Goal: Information Seeking & Learning: Learn about a topic

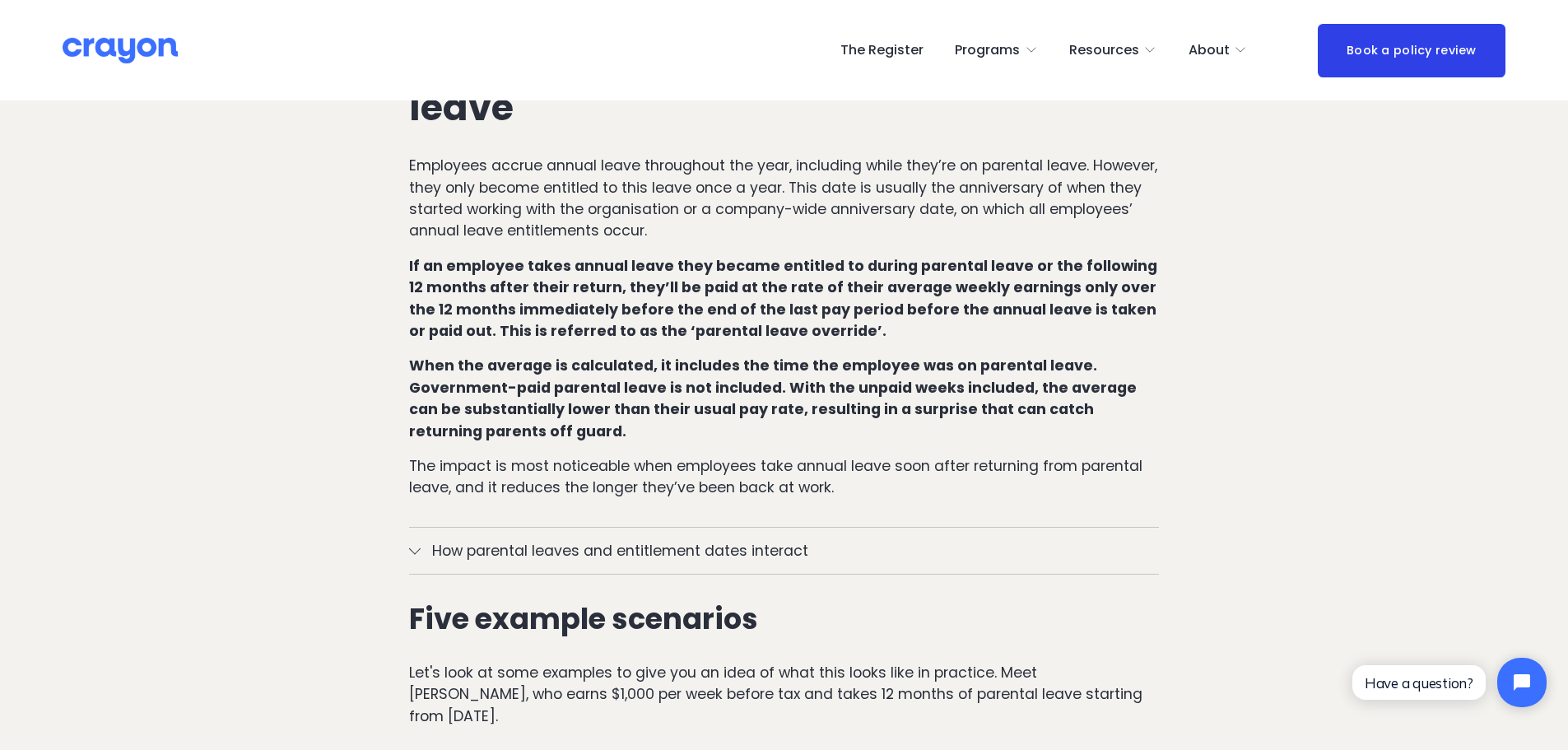
scroll to position [1064, 0]
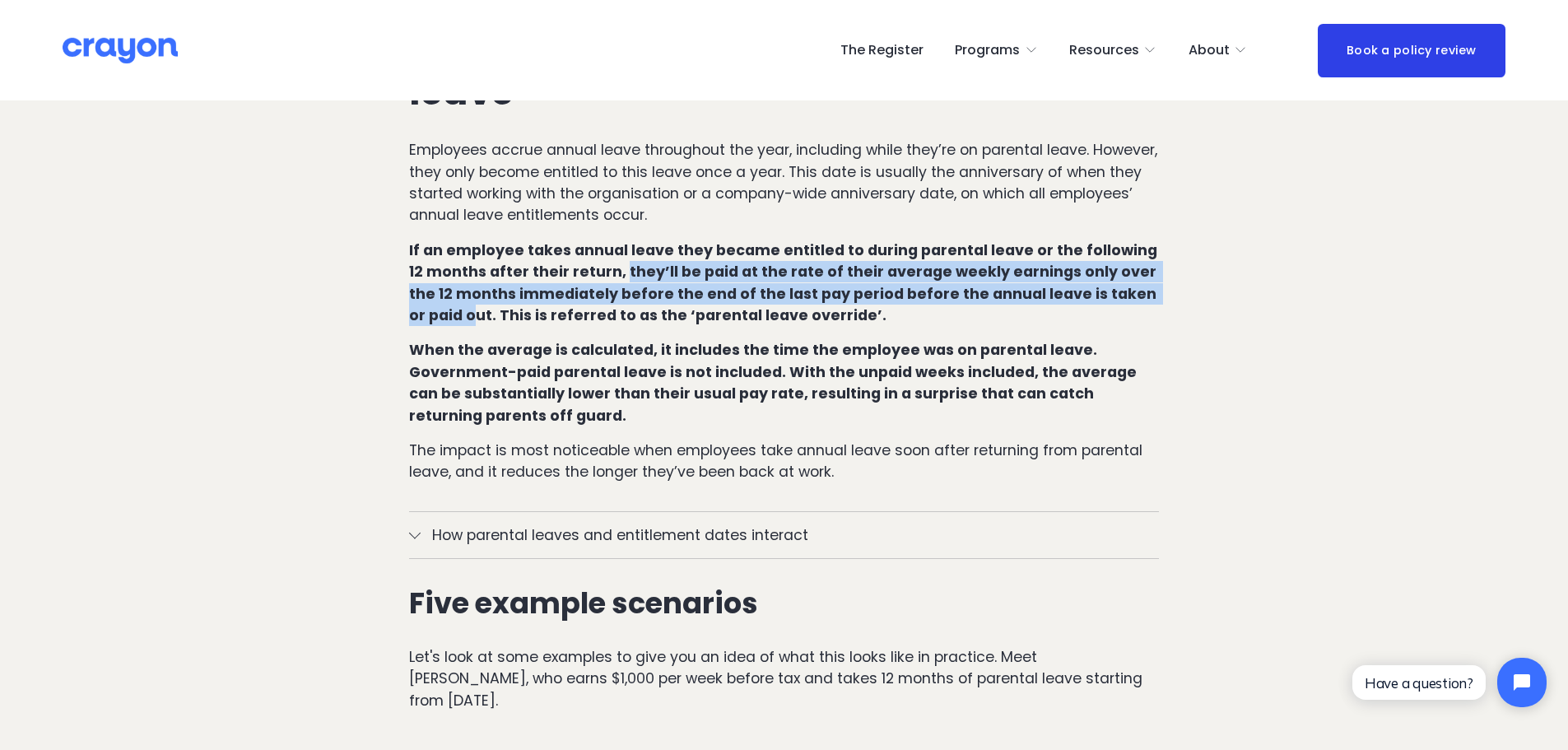
drag, startPoint x: 604, startPoint y: 231, endPoint x: 424, endPoint y: 282, distance: 187.1
click at [424, 282] on strong "If an employee takes annual leave they became entitled to during parental leave…" at bounding box center [785, 282] width 752 height 85
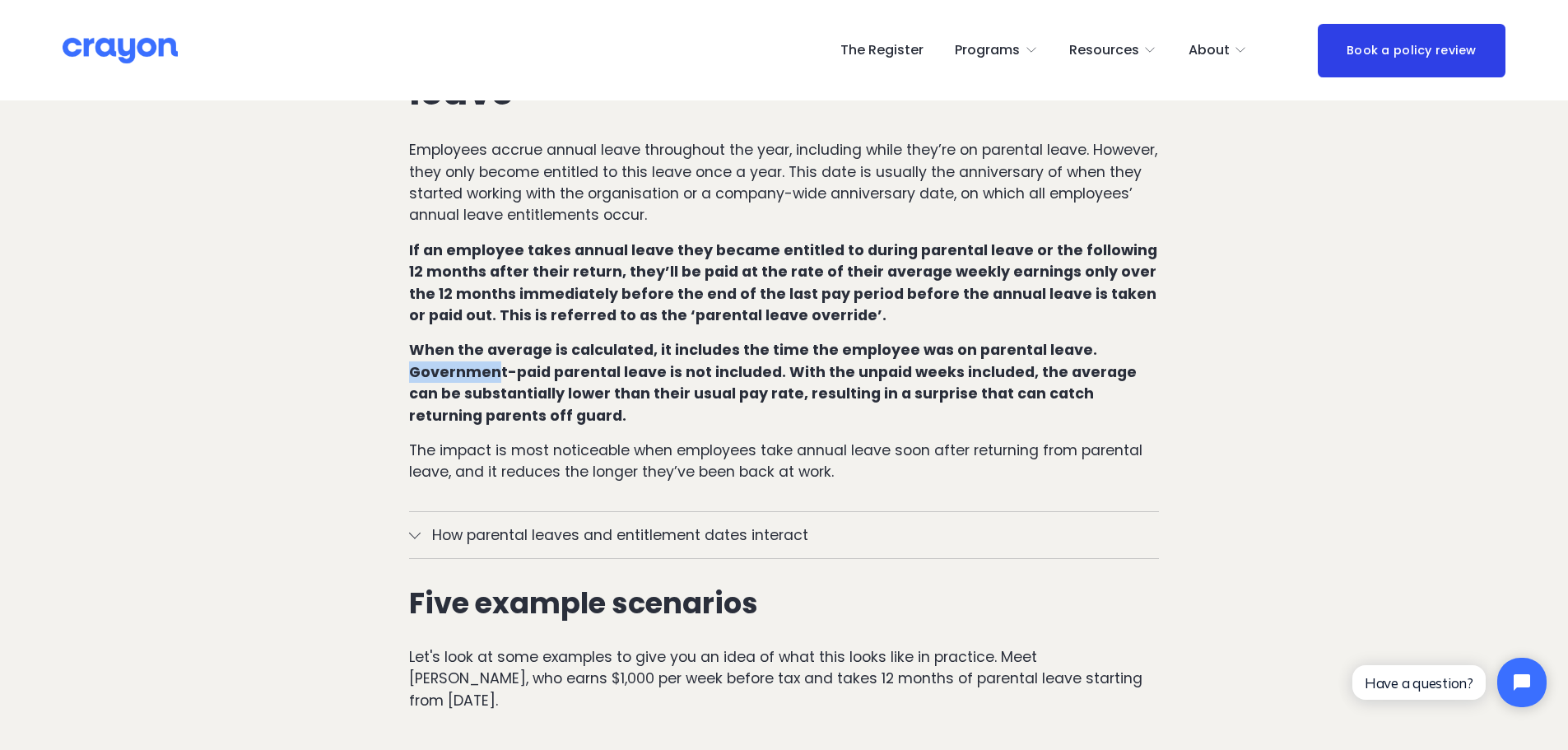
drag, startPoint x: 410, startPoint y: 331, endPoint x: 493, endPoint y: 331, distance: 83.0
click at [493, 340] on strong "When the average is calculated, it includes the time the employee was on parent…" at bounding box center [775, 382] width 731 height 85
click at [487, 340] on strong "When the average is calculated, it includes the time the employee was on parent…" at bounding box center [775, 382] width 731 height 85
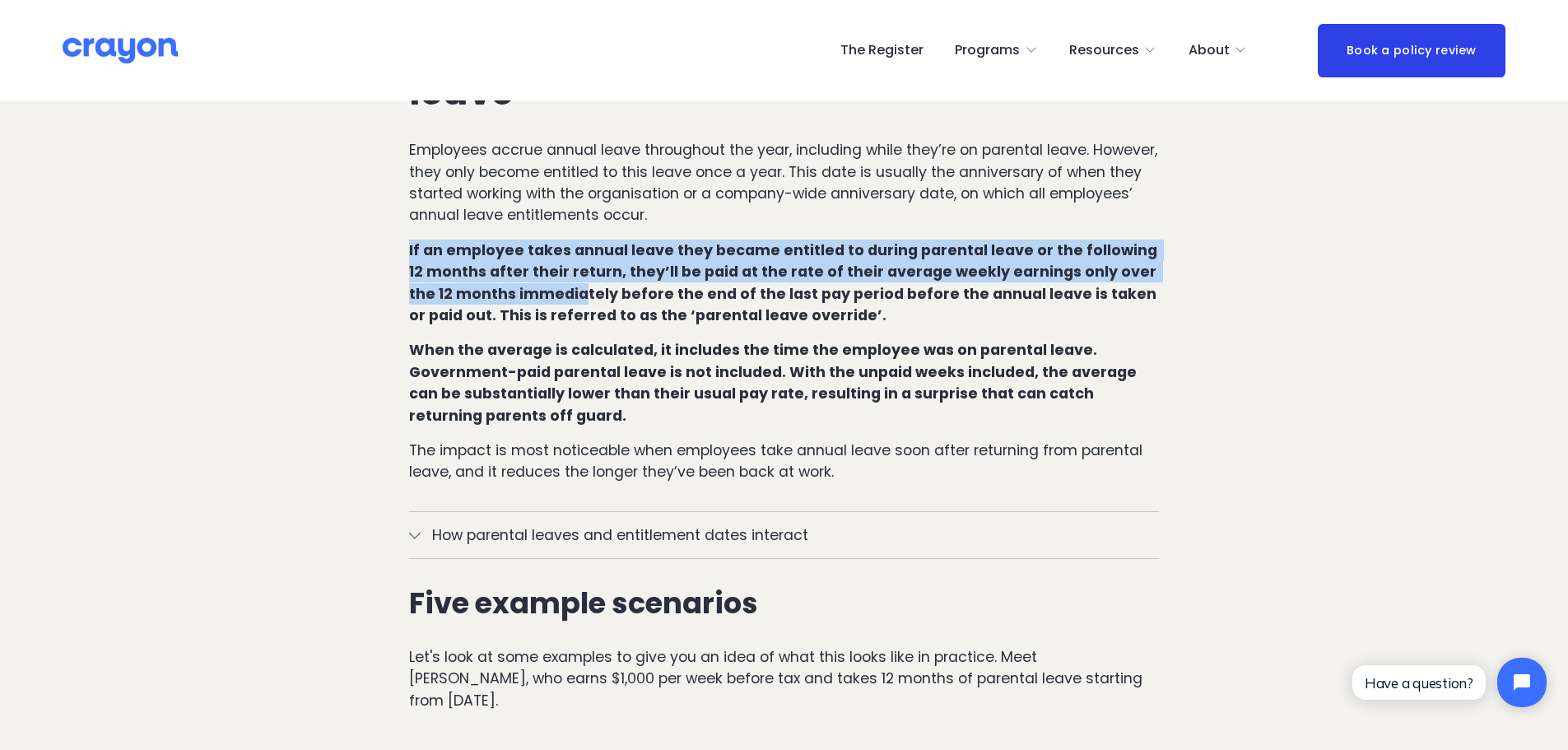
drag, startPoint x: 403, startPoint y: 207, endPoint x: 536, endPoint y: 259, distance: 142.8
click at [536, 259] on div "How annual leave works in [GEOGRAPHIC_DATA] under regular circumstances Under t…" at bounding box center [784, 86] width 778 height 823
click at [536, 259] on strong "If an employee takes annual leave they became entitled to during parental leave…" at bounding box center [785, 282] width 752 height 85
